Goal: Task Accomplishment & Management: Complete application form

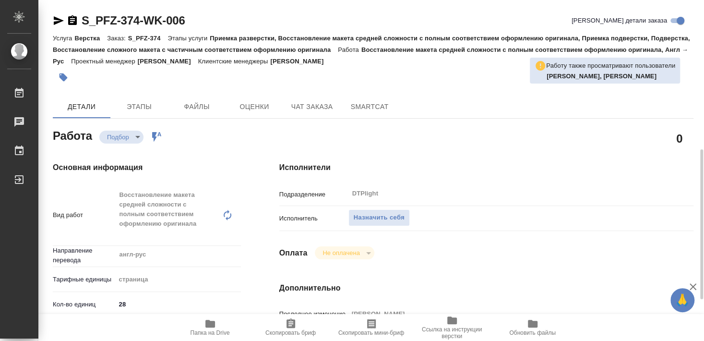
scroll to position [155, 0]
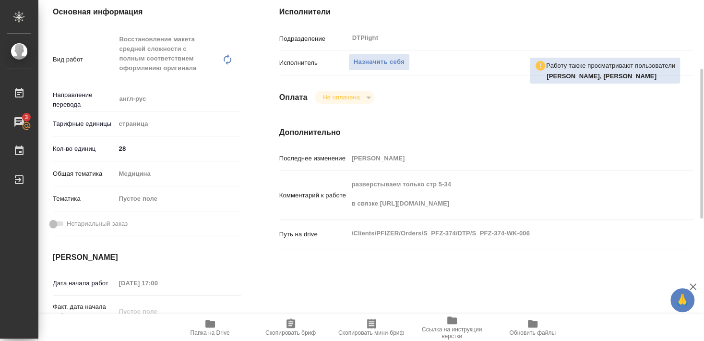
click at [203, 330] on span "Папка на Drive" at bounding box center [210, 332] width 39 height 7
click at [385, 57] on span "Назначить себя" at bounding box center [379, 62] width 51 height 11
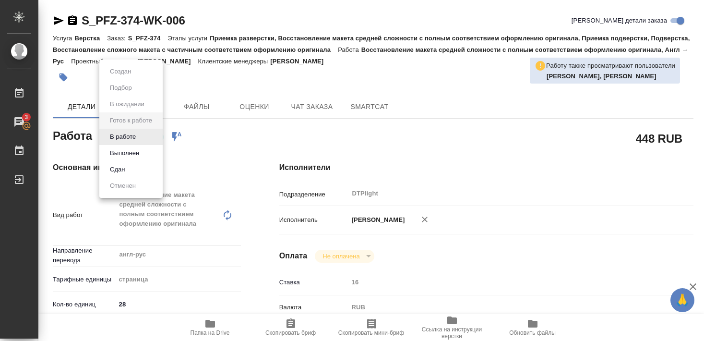
click at [129, 135] on button "В работе" at bounding box center [123, 136] width 32 height 11
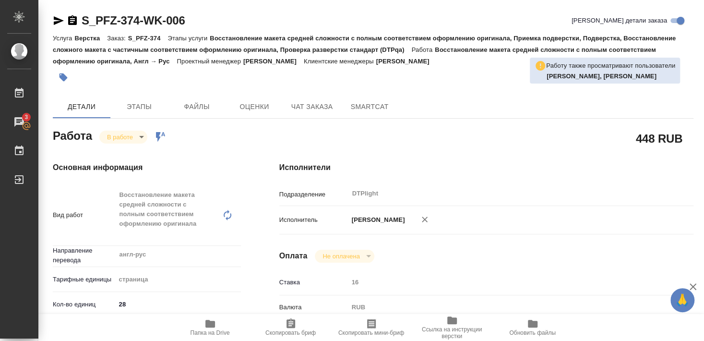
type textarea "x"
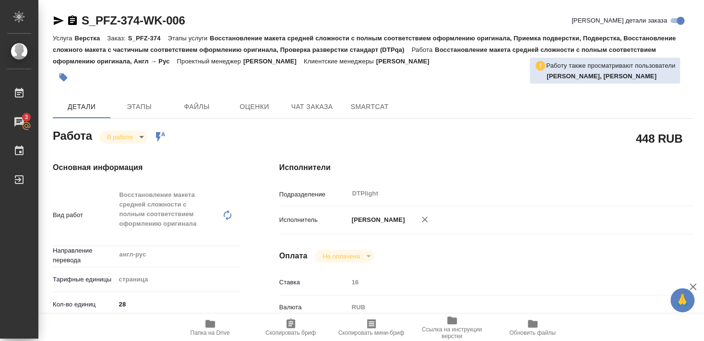
type textarea "x"
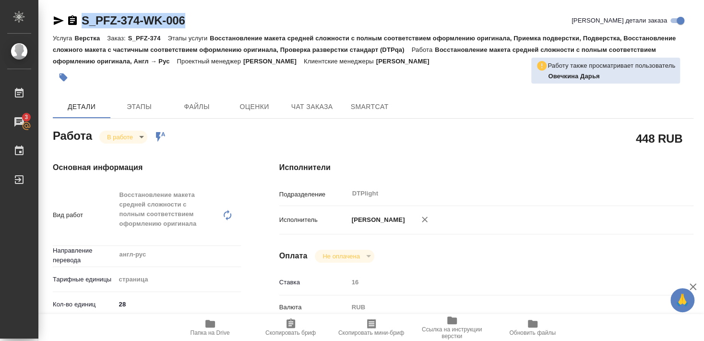
drag, startPoint x: 103, startPoint y: 27, endPoint x: 193, endPoint y: 19, distance: 91.1
click at [193, 19] on div "S_PFZ-374-WK-006 Кратко детали заказа" at bounding box center [373, 20] width 641 height 15
copy link "S_PFZ-374-WK-006"
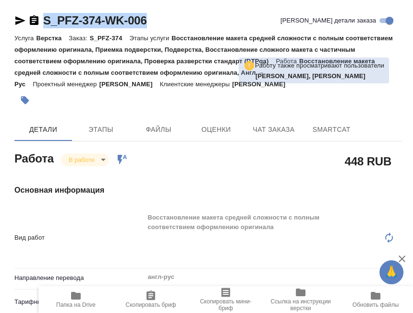
type textarea "x"
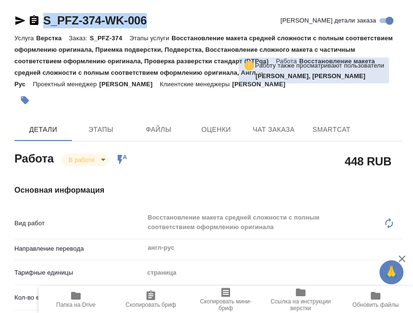
click at [219, 96] on div at bounding box center [143, 100] width 259 height 21
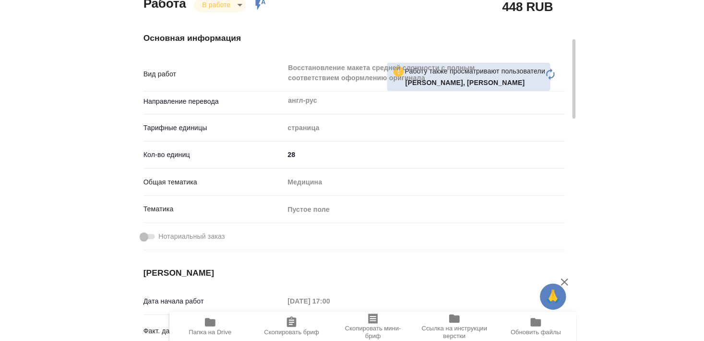
scroll to position [207, 0]
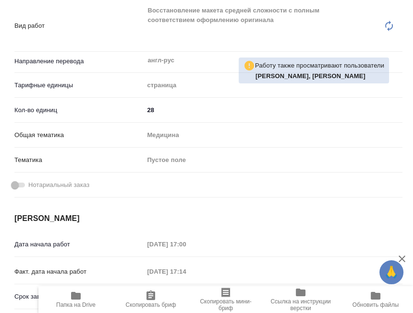
type textarea "x"
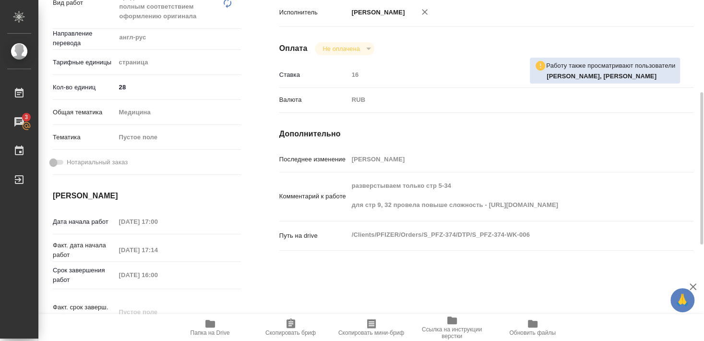
type textarea "x"
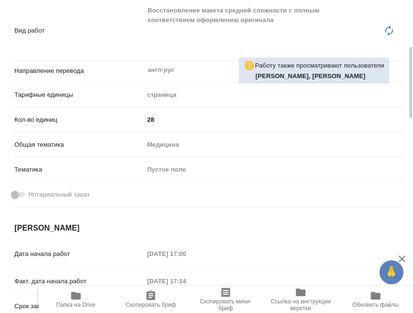
type textarea "x"
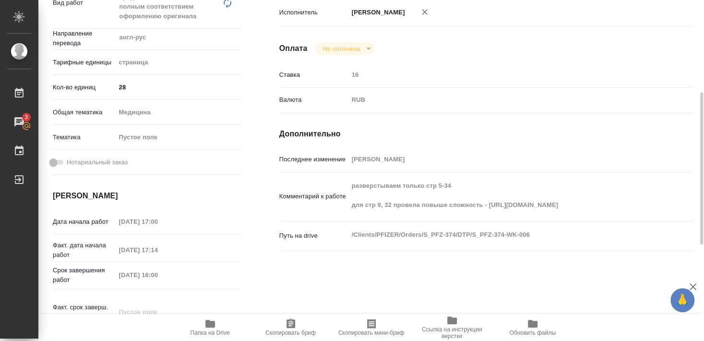
type textarea "x"
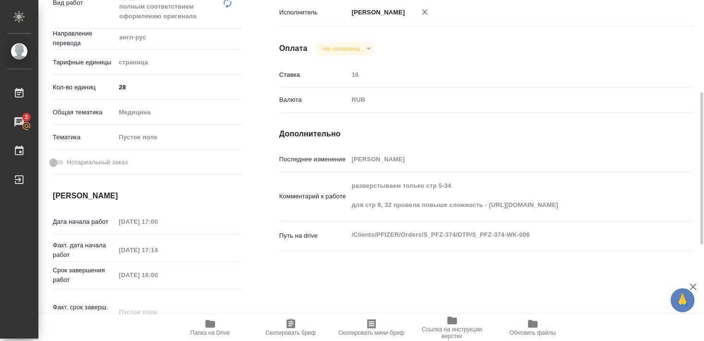
type textarea "x"
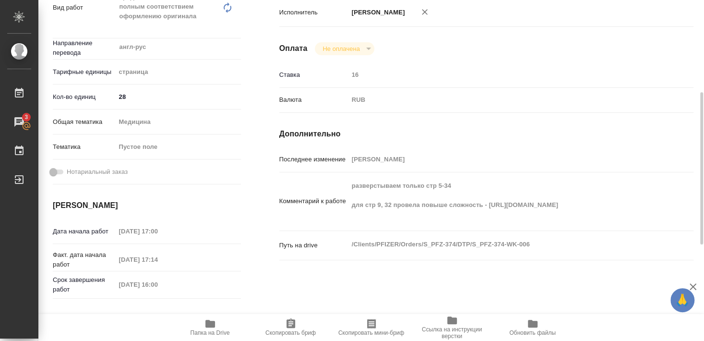
click at [212, 329] on icon "button" at bounding box center [210, 324] width 12 height 12
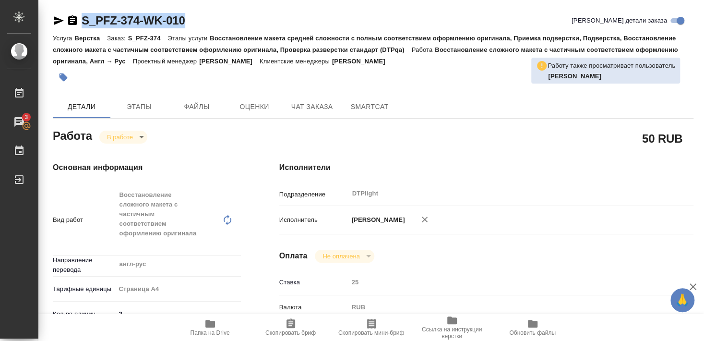
drag, startPoint x: 129, startPoint y: 27, endPoint x: 202, endPoint y: 27, distance: 72.5
click at [202, 27] on div "S_PFZ-374-WK-010 Кратко детали заказа" at bounding box center [373, 22] width 641 height 19
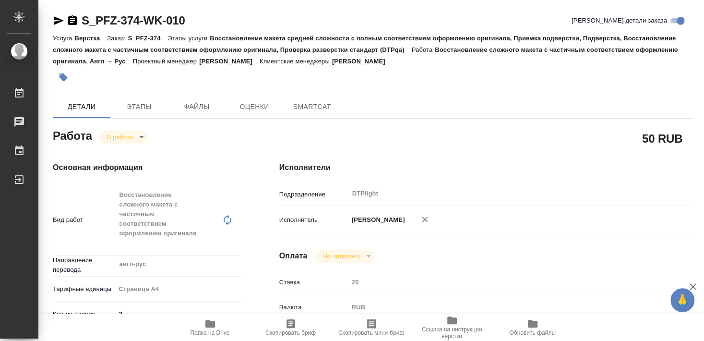
type textarea "x"
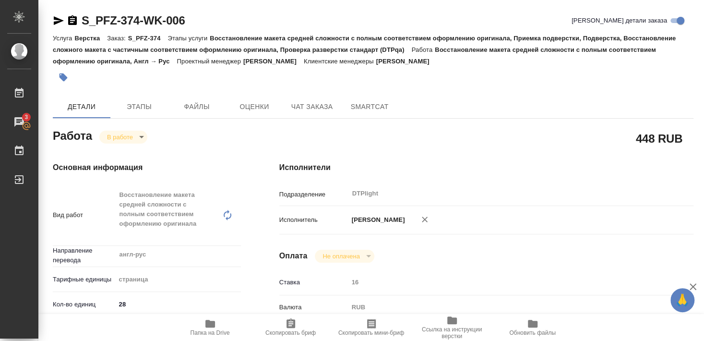
click at [209, 322] on icon "button" at bounding box center [210, 324] width 10 height 8
click at [216, 327] on span "Папка на Drive" at bounding box center [210, 327] width 69 height 18
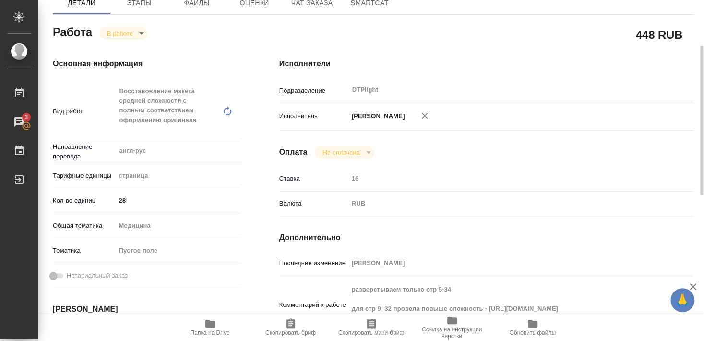
scroll to position [155, 0]
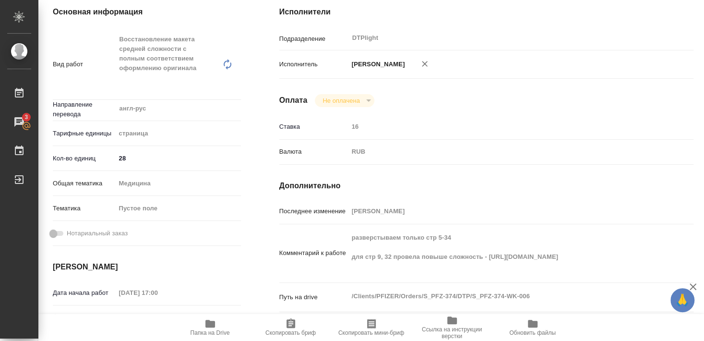
type textarea "x"
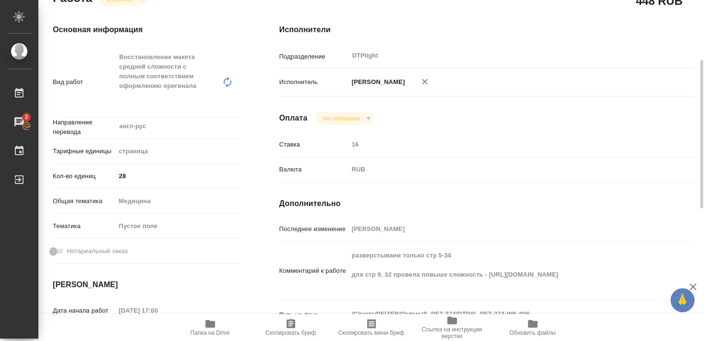
scroll to position [0, 0]
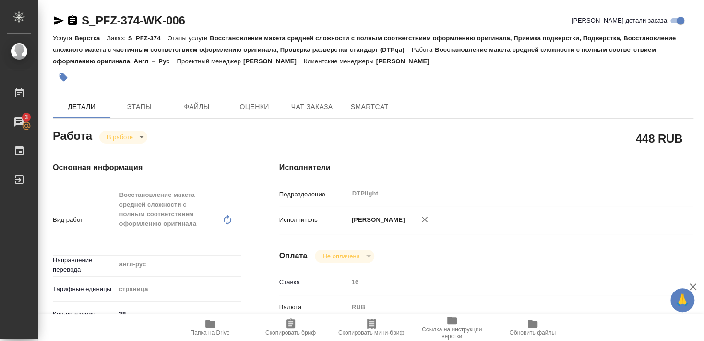
click at [56, 22] on icon "button" at bounding box center [59, 20] width 10 height 9
